Goal: Task Accomplishment & Management: Use online tool/utility

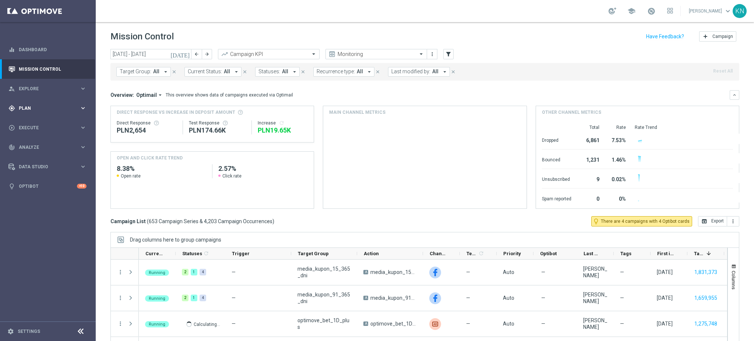
click at [32, 105] on div "gps_fixed Plan" at bounding box center [43, 108] width 71 height 7
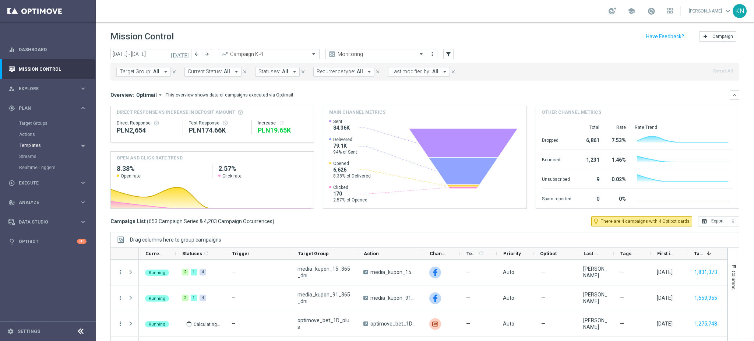
click at [38, 143] on span "Templates" at bounding box center [46, 145] width 53 height 4
click at [36, 157] on link "Optimail" at bounding box center [50, 157] width 54 height 6
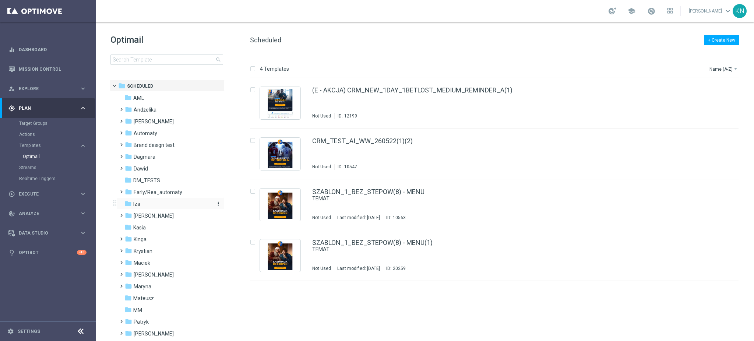
drag, startPoint x: 34, startPoint y: 285, endPoint x: 164, endPoint y: 206, distance: 152.6
click at [35, 285] on nav "equalizer Dashboard Mission Control" at bounding box center [47, 189] width 95 height 299
click at [152, 57] on input at bounding box center [167, 60] width 113 height 10
type input "A_LOW_TARGET_BET_TENIS_20ZA20_061025_MAIL"
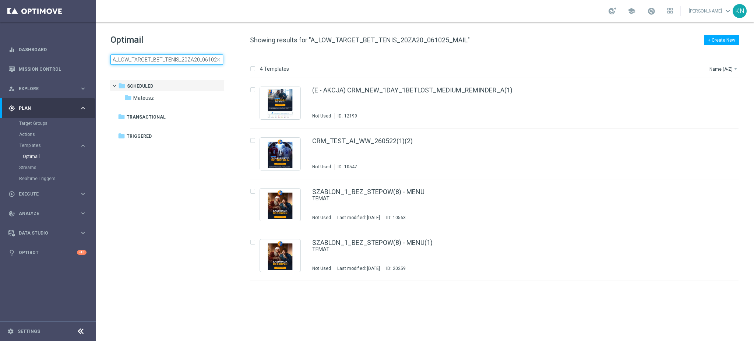
scroll to position [0, 14]
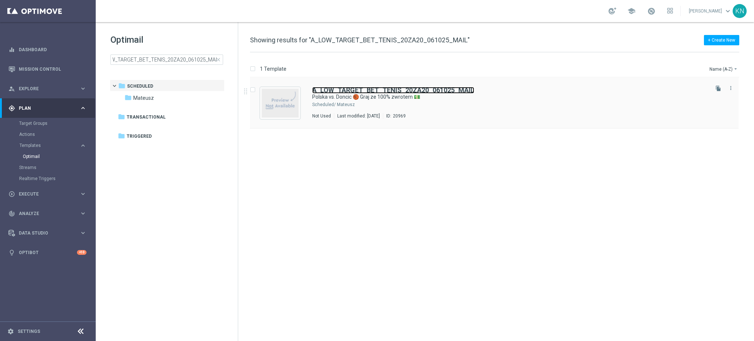
click at [434, 87] on b "A_LOW_TARGET_BET_TENIS_20ZA20_061025_MAIL" at bounding box center [393, 90] width 162 height 8
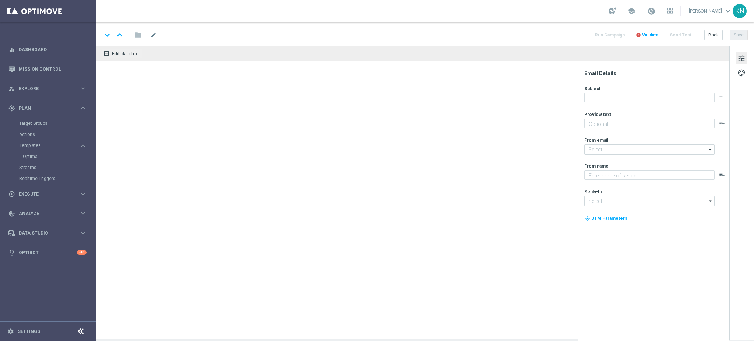
type textarea "Nie przegap tego widowiska 🤩"
type input "[EMAIL_ADDRESS][DOMAIN_NAME]"
type textarea "STS"
type input "[EMAIL_ADDRESS][DOMAIN_NAME]"
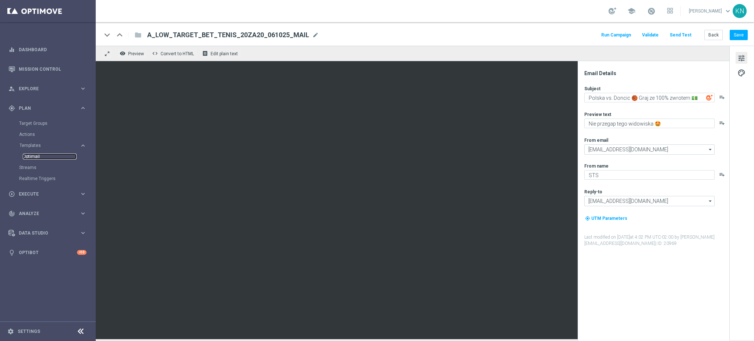
click at [36, 155] on link "Optimail" at bounding box center [50, 157] width 54 height 6
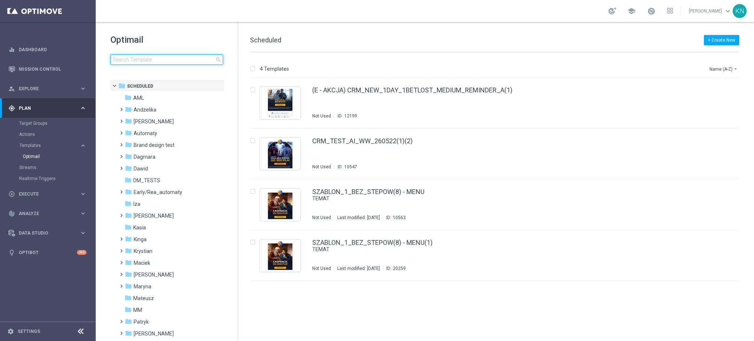
click at [159, 59] on input at bounding box center [167, 60] width 113 height 10
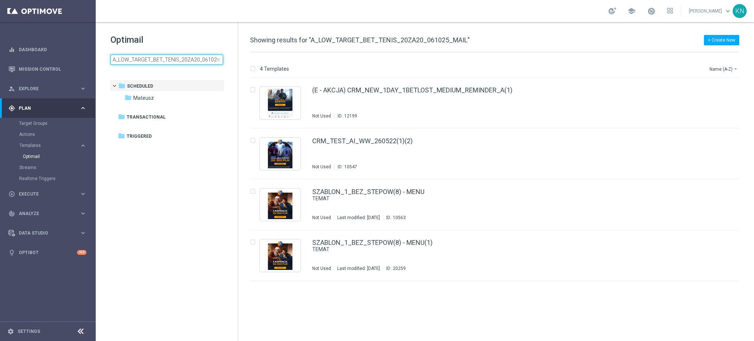
scroll to position [0, 14]
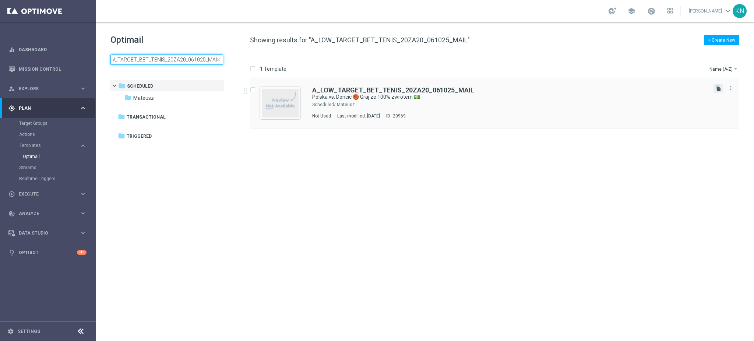
type input "A_LOW_TARGET_BET_TENIS_20ZA20_061025_MAIL"
click at [721, 89] on icon "file_copy" at bounding box center [719, 88] width 6 height 6
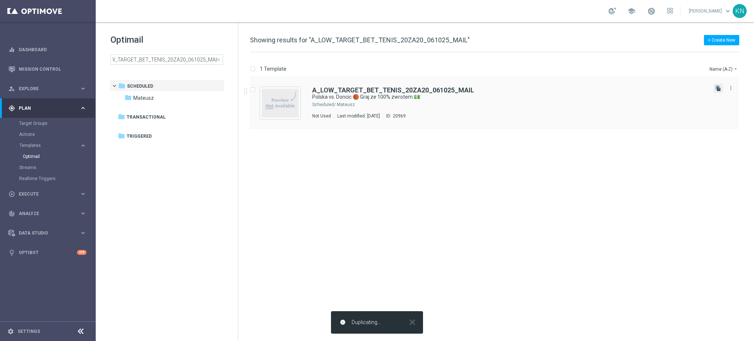
scroll to position [0, 0]
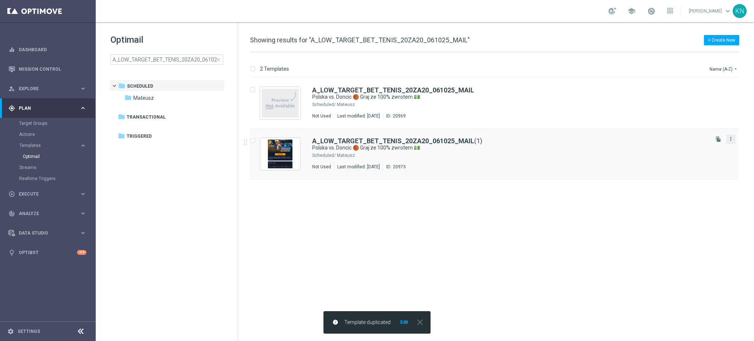
click at [730, 140] on icon "more_vert" at bounding box center [731, 139] width 6 height 6
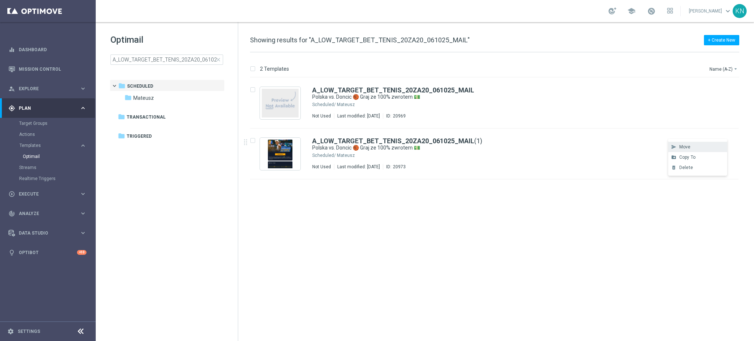
click at [695, 147] on div "Move" at bounding box center [702, 146] width 45 height 5
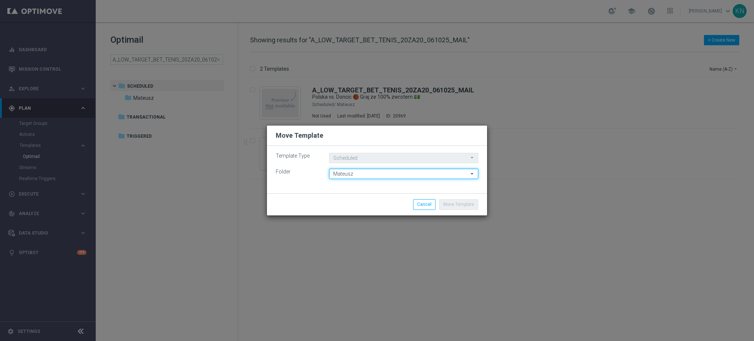
click at [360, 177] on input "Mateusz" at bounding box center [403, 174] width 149 height 10
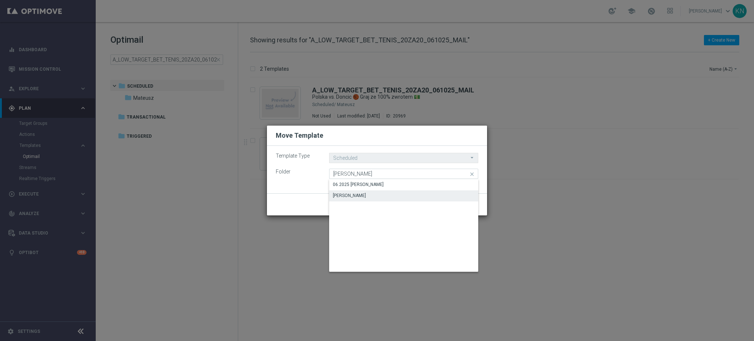
click at [346, 195] on div "[PERSON_NAME]" at bounding box center [349, 195] width 33 height 7
type input "[PERSON_NAME]"
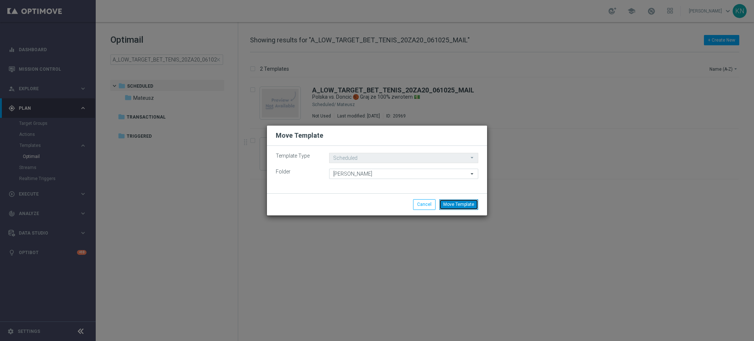
click at [466, 203] on button "Move Template" at bounding box center [458, 204] width 39 height 10
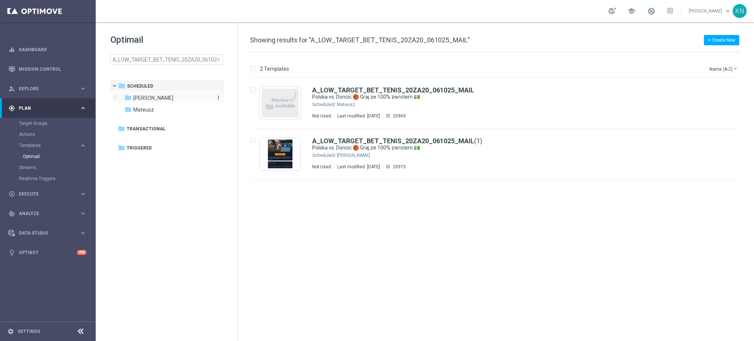
click at [153, 98] on div "folder [PERSON_NAME]" at bounding box center [167, 98] width 85 height 8
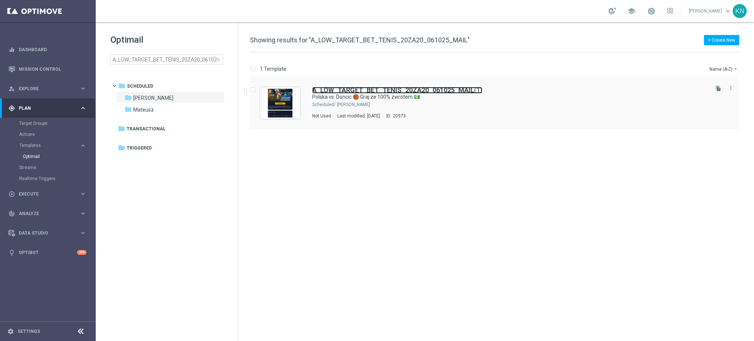
click at [375, 92] on b "A_LOW_TARGET_BET_TENIS_20ZA20_061025_MAIL" at bounding box center [393, 90] width 162 height 8
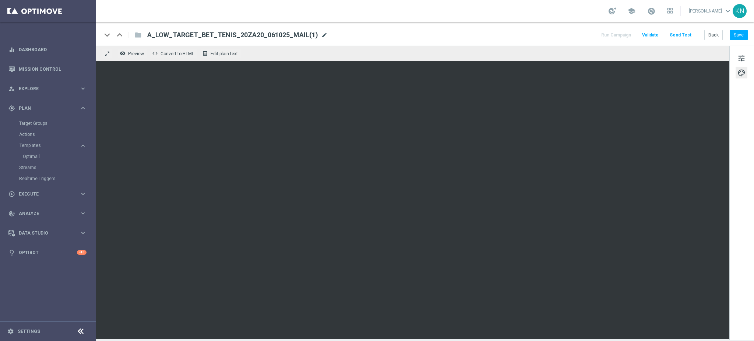
click at [321, 32] on span "mode_edit" at bounding box center [324, 35] width 7 height 7
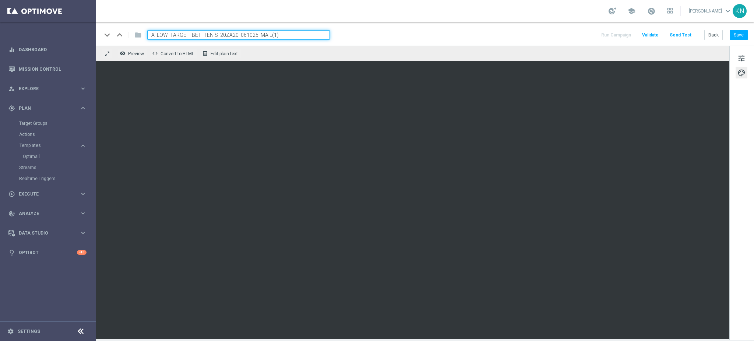
click at [260, 37] on input "A_LOW_TARGET_BET_TENIS_20ZA20_061025_MAIL(1)" at bounding box center [238, 35] width 183 height 10
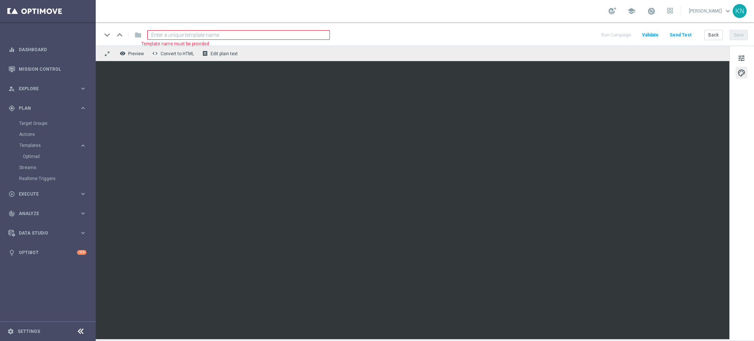
paste input "A_MED_TARGET_CASHBACK_TENIS_20DO100_061025_MAIL"
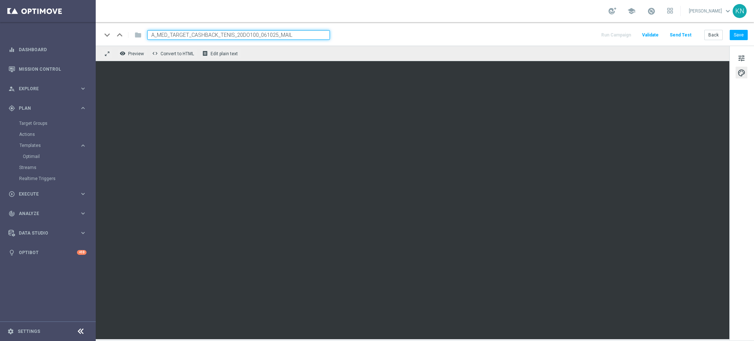
type input "A_MED_TARGET_CASHBACK_TENIS_20DO100_061025_MAIL"
click at [406, 34] on div "keyboard_arrow_down keyboard_arrow_up folder A_MED_TARGET_CASHBACK_TENIS_20DO10…" at bounding box center [425, 35] width 647 height 10
click at [742, 36] on button "Save" at bounding box center [739, 35] width 18 height 10
click at [740, 33] on button "Save" at bounding box center [739, 35] width 18 height 10
click at [252, 35] on input "A_MED_TARGET_CASHBACK_TENIS_20DO100_061025_MAIL" at bounding box center [238, 35] width 183 height 10
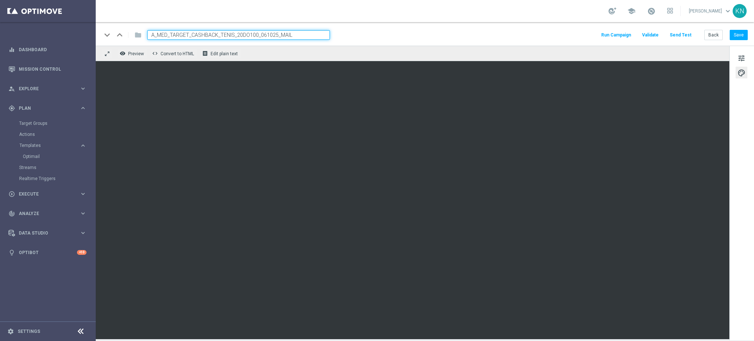
click at [252, 35] on input "A_MED_TARGET_CASHBACK_TENIS_20DO100_061025_MAIL" at bounding box center [238, 35] width 183 height 10
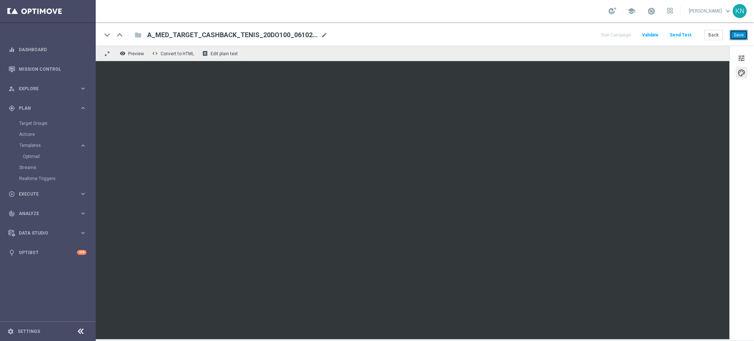
click at [736, 37] on button "Save" at bounding box center [739, 35] width 18 height 10
click at [240, 35] on span "A_MED_TARGET_CASHBACK_TENIS_20DO100_061025_MAIL" at bounding box center [232, 35] width 171 height 9
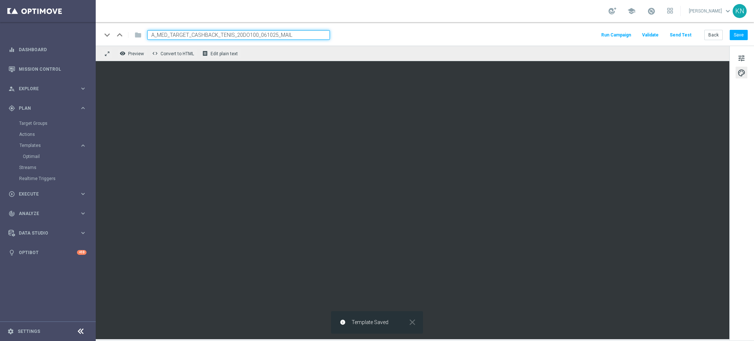
click at [240, 35] on input "A_MED_TARGET_CASHBACK_TENIS_20DO100_061025_MAIL" at bounding box center [238, 35] width 183 height 10
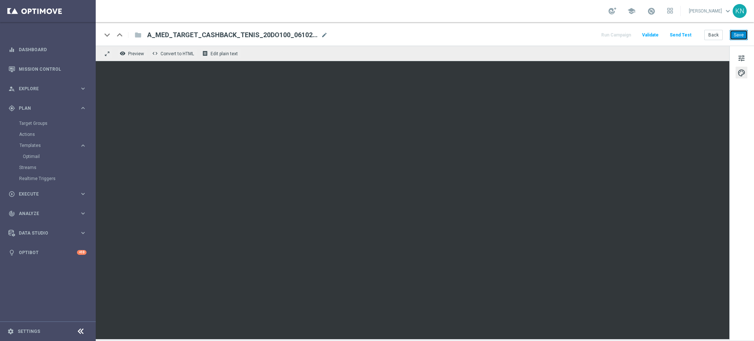
click at [733, 32] on button "Save" at bounding box center [739, 35] width 18 height 10
click at [737, 33] on button "Save" at bounding box center [739, 35] width 18 height 10
click at [740, 37] on button "Save" at bounding box center [739, 35] width 18 height 10
click at [738, 37] on button "Save" at bounding box center [739, 35] width 18 height 10
click at [228, 35] on span "A_MED_TARGET_CASHBACK_TENIS_20DO100_061025_MAIL" at bounding box center [232, 35] width 171 height 9
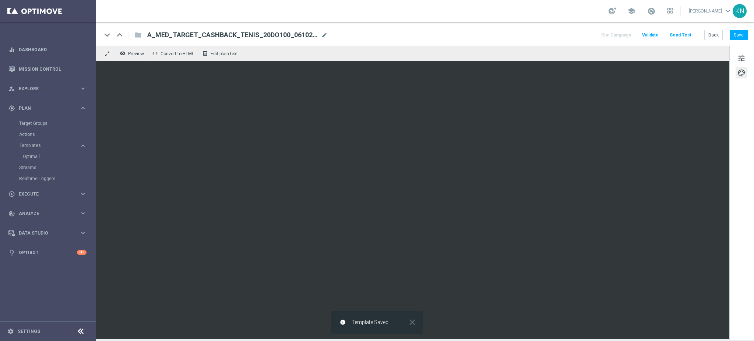
click at [0, 0] on input "A_MED_TARGET_CASHBACK_TENIS_20DO100_061025_MAIL" at bounding box center [0, 0] width 0 height 0
click at [738, 35] on button "Save" at bounding box center [739, 35] width 18 height 10
click at [40, 123] on link "Target Groups" at bounding box center [47, 123] width 57 height 6
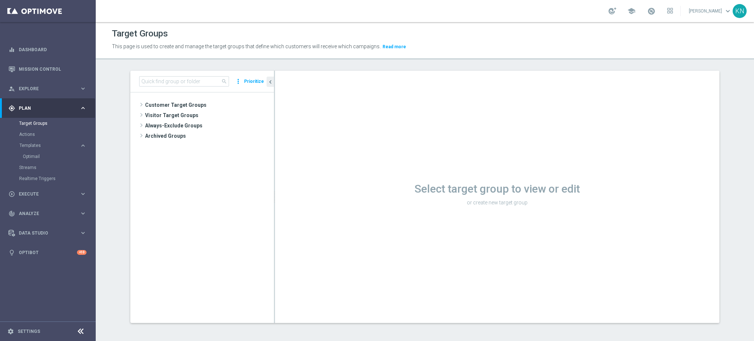
click at [172, 99] on tree-viewport "Customer Target Groups library_add create_new_folder" at bounding box center [202, 207] width 144 height 230
click at [181, 104] on span "Customer Target Groups" at bounding box center [200, 105] width 111 height 10
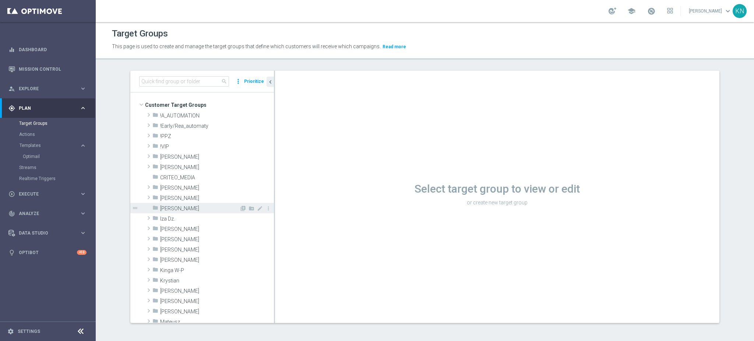
click at [170, 206] on span "[PERSON_NAME]" at bounding box center [199, 209] width 79 height 6
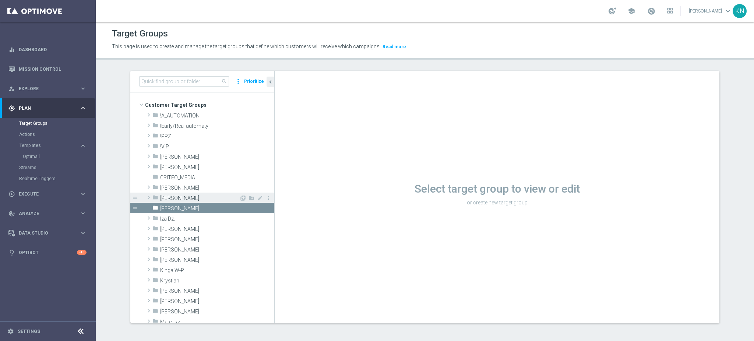
click at [172, 199] on span "[PERSON_NAME]" at bounding box center [199, 198] width 79 height 6
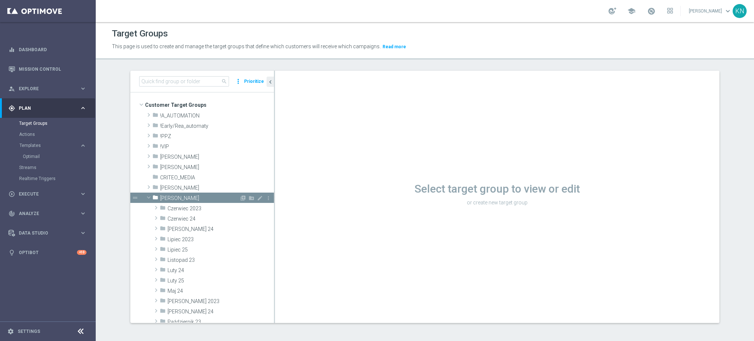
click at [148, 197] on span at bounding box center [148, 197] width 9 height 7
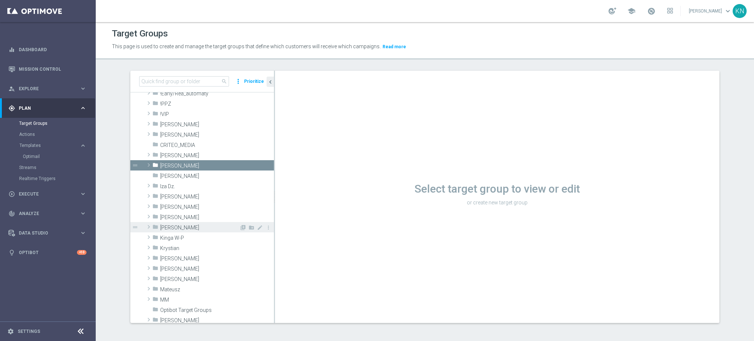
scroll to position [49, 0]
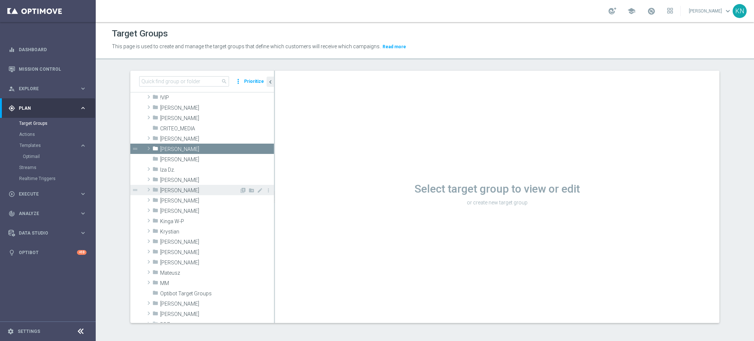
click at [145, 189] on span at bounding box center [148, 189] width 7 height 9
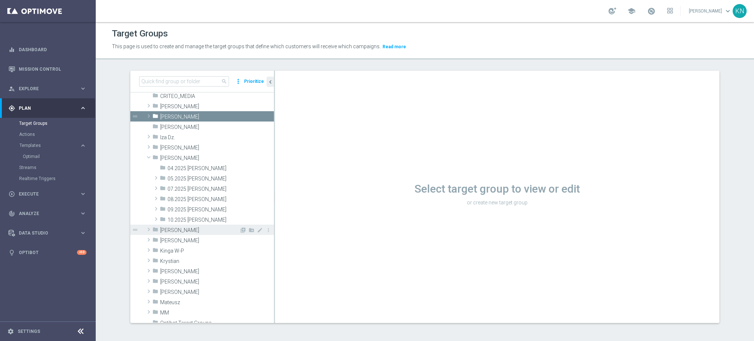
scroll to position [98, 0]
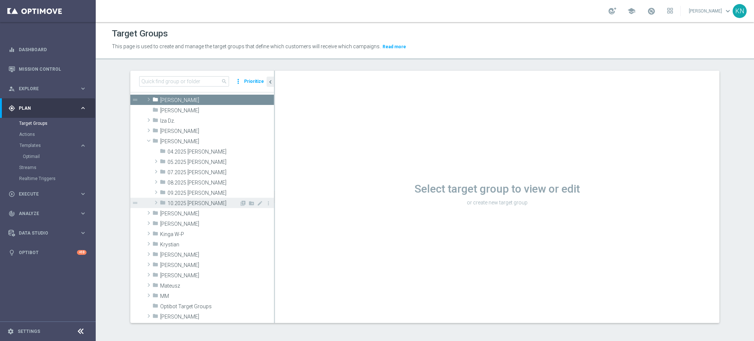
click at [185, 200] on span "10.2025 [PERSON_NAME]" at bounding box center [204, 203] width 72 height 6
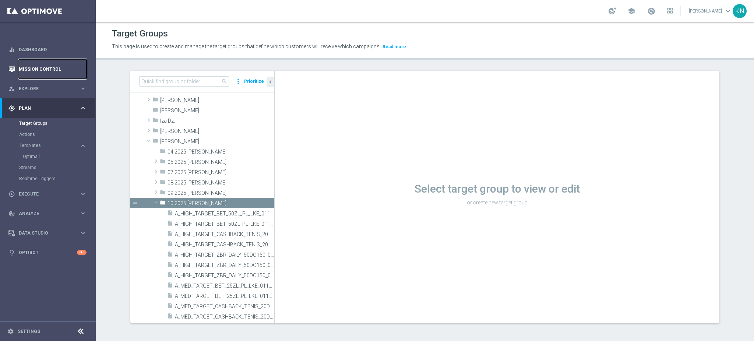
click at [40, 74] on link "Mission Control" at bounding box center [53, 69] width 68 height 20
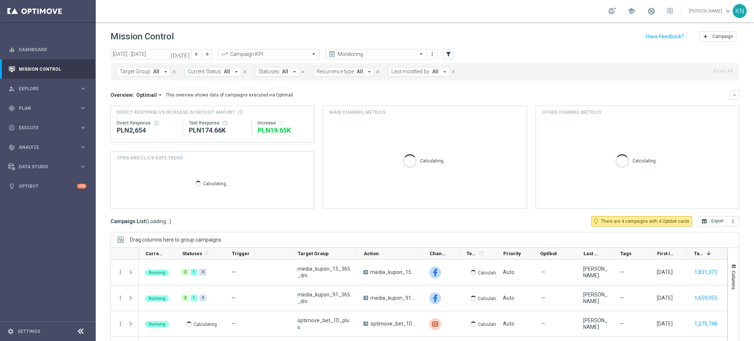
click at [139, 70] on span "Target Group:" at bounding box center [136, 72] width 32 height 6
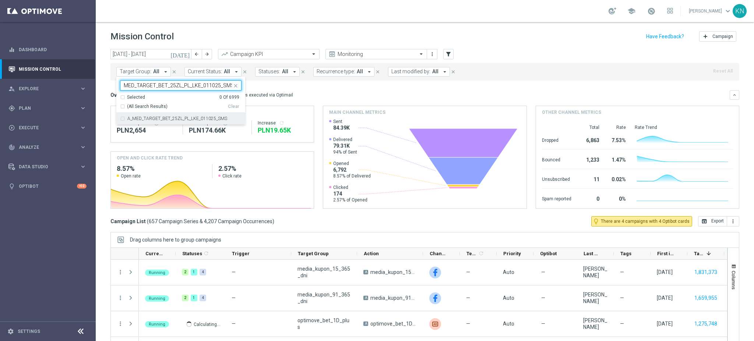
click at [119, 117] on div "A_MED_TARGET_BET_25ZL_PL_LKE_011025_SMS" at bounding box center [180, 119] width 129 height 12
type input "A_MED_TARGET_BET_25ZL_PL_LKE_011025_SMS"
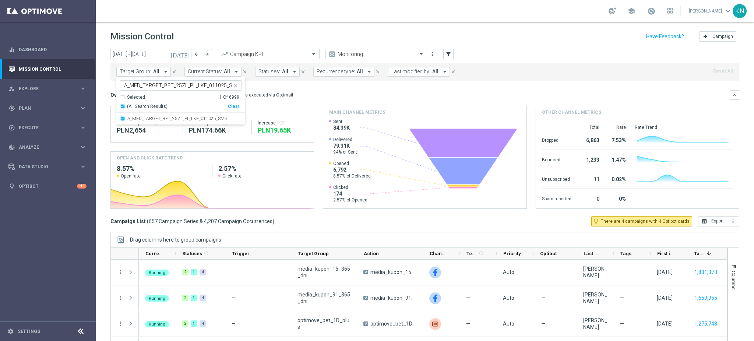
click at [362, 86] on mini-dashboard "Overview: Optimail arrow_drop_down This overview shows data of campaigns execut…" at bounding box center [425, 149] width 629 height 136
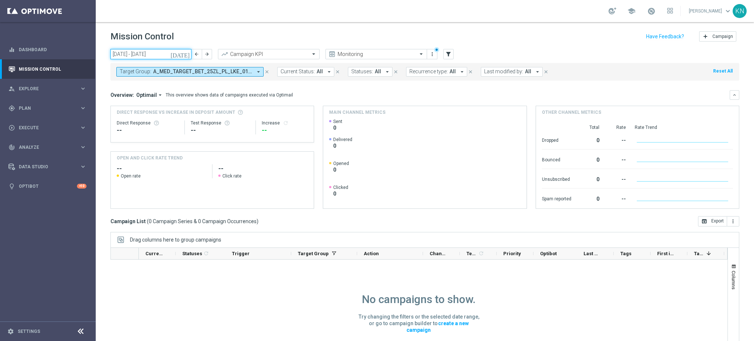
click at [147, 51] on input "[DATE] - [DATE]" at bounding box center [151, 54] width 81 height 10
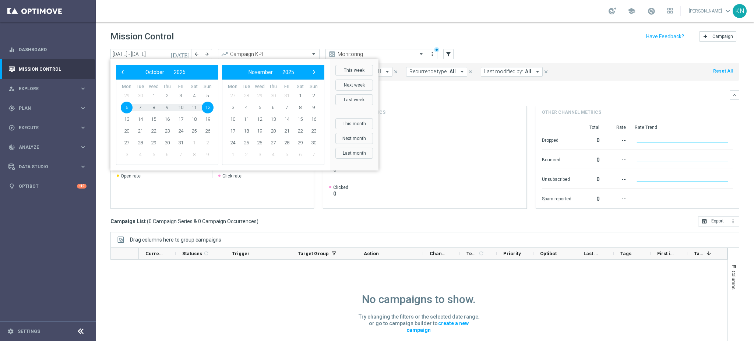
click at [139, 94] on span "30" at bounding box center [140, 96] width 12 height 12
click at [154, 97] on span "1" at bounding box center [154, 96] width 12 height 12
click at [149, 106] on span "8" at bounding box center [154, 108] width 12 height 12
type input "[DATE] - [DATE]"
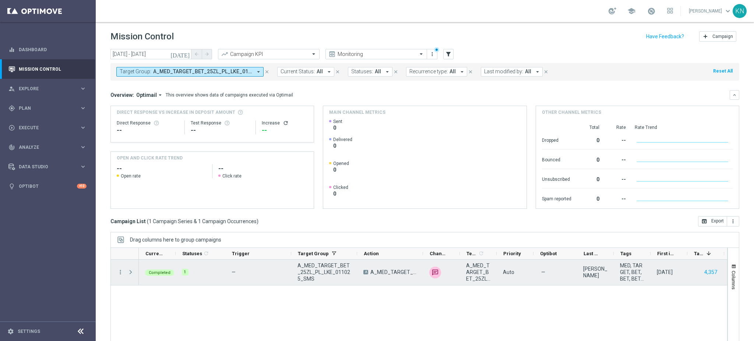
click at [130, 271] on span "Press SPACE to select this row." at bounding box center [130, 272] width 7 height 6
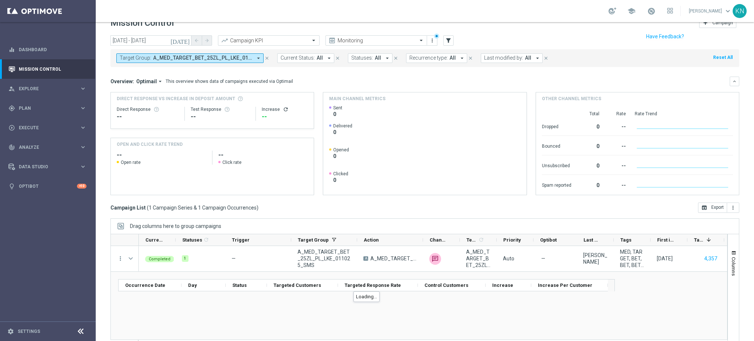
scroll to position [27, 0]
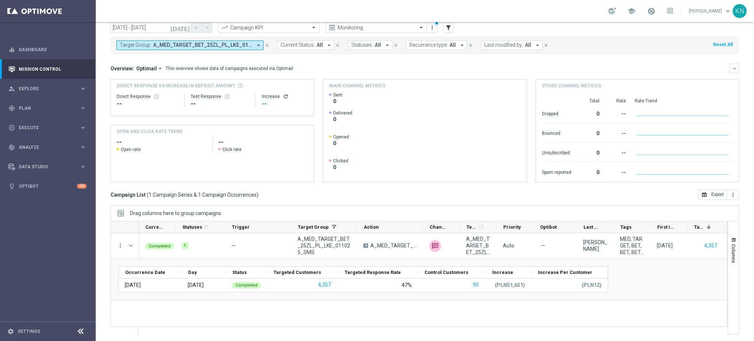
click at [175, 45] on span "A_MED_TARGET_BET_25ZL_PL_LKE_011025_SMS" at bounding box center [202, 45] width 99 height 6
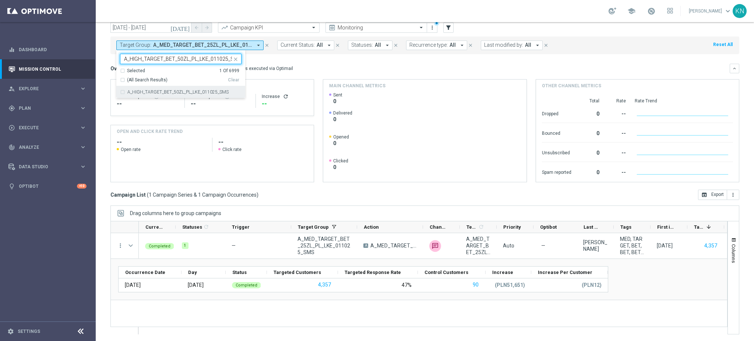
scroll to position [0, 7]
click at [125, 92] on div "A_HIGH_TARGET_BET_50ZL_PL_LKE_011025_SMS" at bounding box center [181, 92] width 122 height 12
type input "A_HIGH_TARGET_BET_50ZL_PL_LKE_011025_SMS"
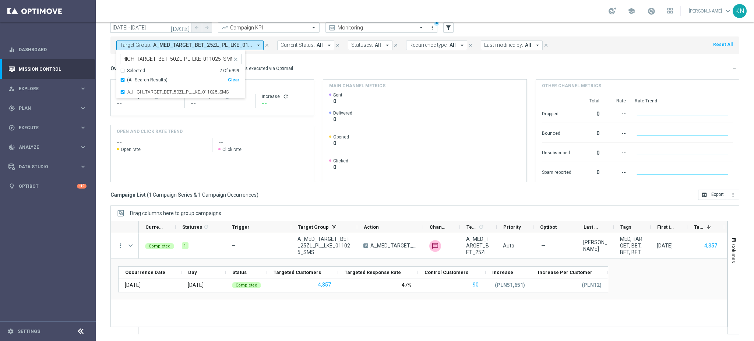
scroll to position [0, 0]
click at [358, 70] on div "Overview: Optimail arrow_drop_down This overview shows data of campaigns execut…" at bounding box center [421, 68] width 620 height 7
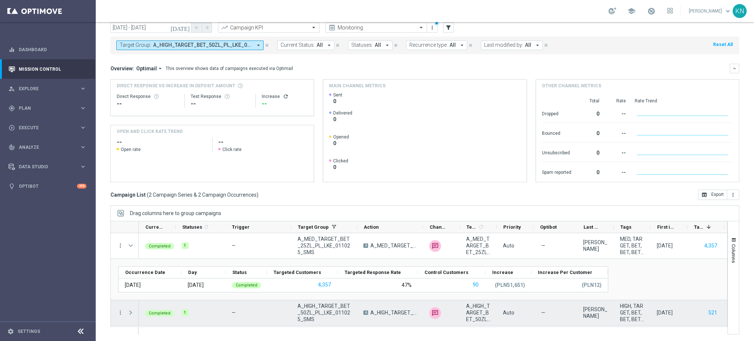
click at [132, 313] on span at bounding box center [130, 313] width 7 height 6
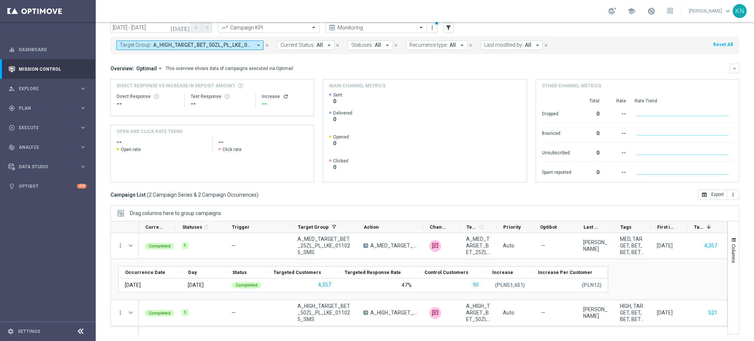
scroll to position [40, 0]
